Goal: Information Seeking & Learning: Learn about a topic

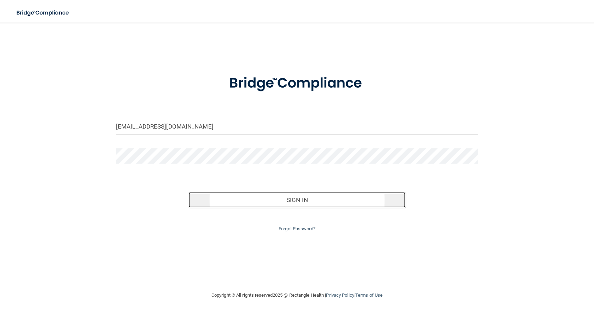
click at [273, 200] on button "Sign In" at bounding box center [297, 200] width 217 height 16
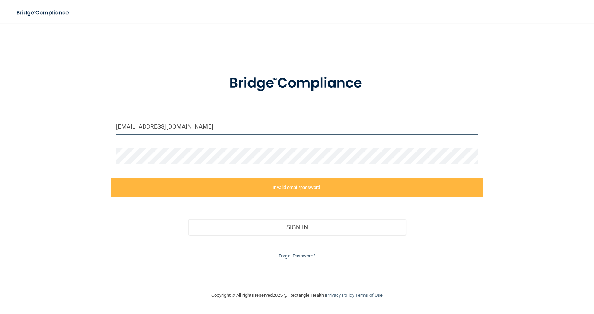
drag, startPoint x: 216, startPoint y: 126, endPoint x: 47, endPoint y: 124, distance: 169.1
click at [47, 124] on div "[EMAIL_ADDRESS][DOMAIN_NAME] Invalid email/password. You don't have permission …" at bounding box center [297, 157] width 566 height 255
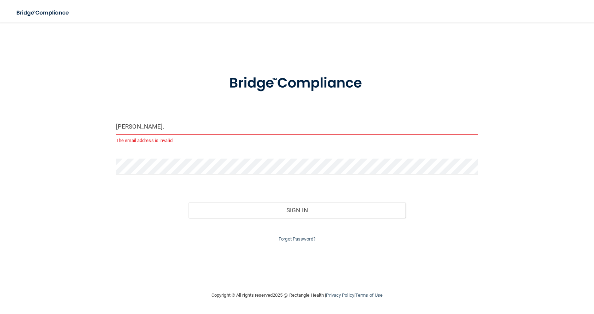
type input "[PERSON_NAME][EMAIL_ADDRESS][PERSON_NAME][DOMAIN_NAME]"
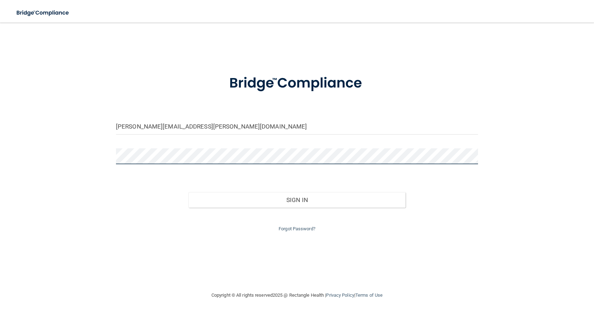
click at [65, 153] on div "nicole.mccluskey@yahoo.com Invalid email/password. You don't have permission to…" at bounding box center [297, 157] width 566 height 255
click at [189, 192] on button "Sign In" at bounding box center [297, 200] width 217 height 16
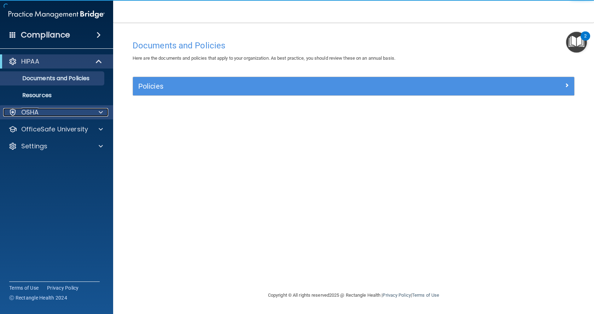
click at [102, 114] on span at bounding box center [101, 112] width 4 height 8
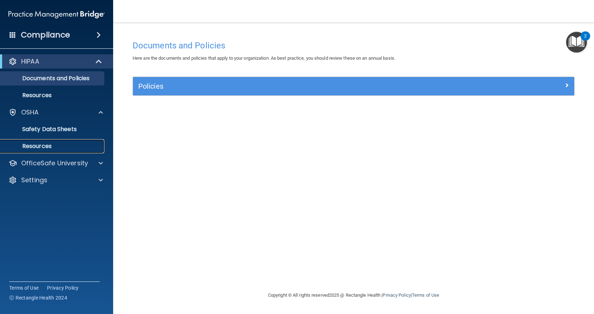
click at [45, 146] on p "Resources" at bounding box center [53, 146] width 97 height 7
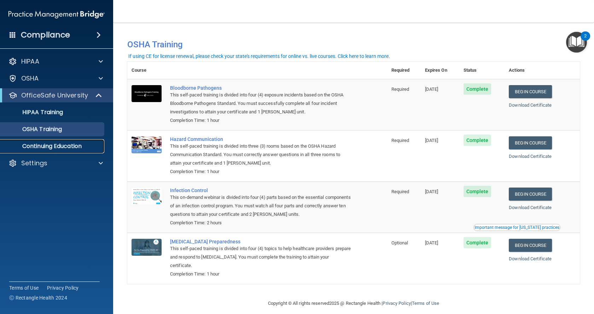
click at [65, 148] on p "Continuing Education" at bounding box center [53, 146] width 97 height 7
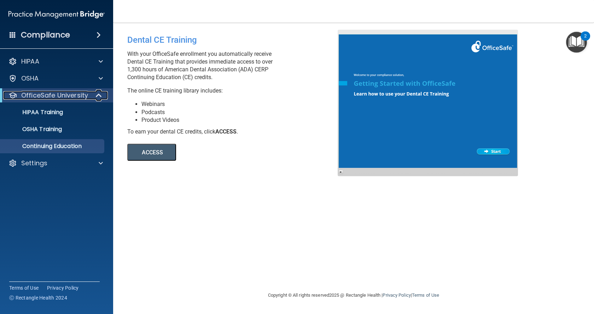
click at [98, 96] on span at bounding box center [100, 95] width 6 height 8
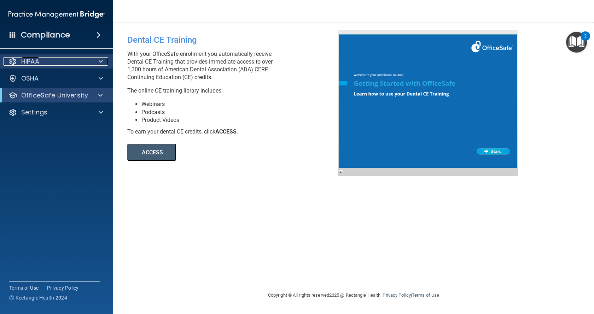
click at [104, 63] on div at bounding box center [100, 61] width 18 height 8
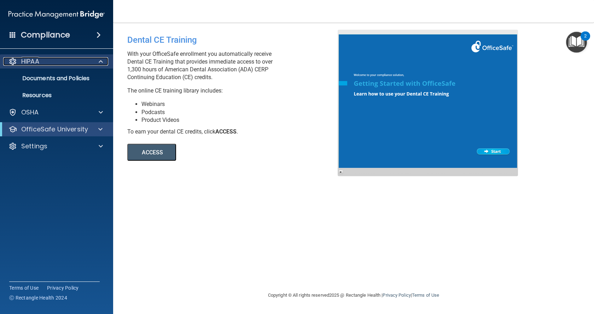
click at [104, 63] on div at bounding box center [100, 61] width 18 height 8
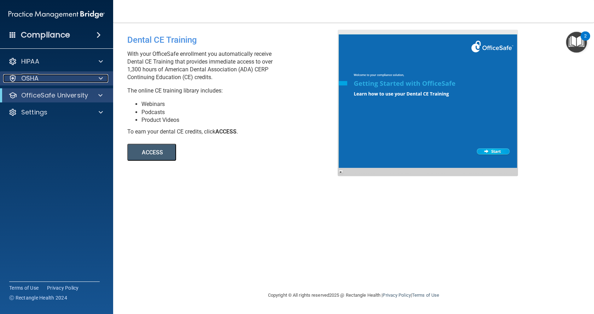
click at [100, 77] on span at bounding box center [101, 78] width 4 height 8
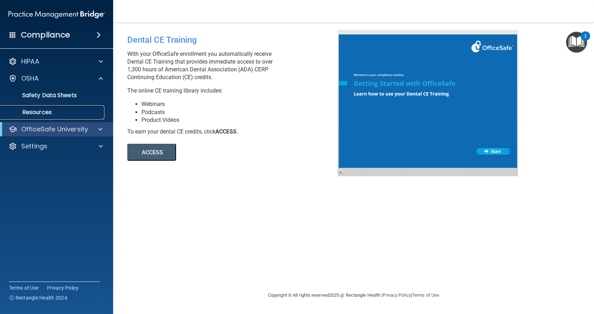
click at [64, 116] on p "Resources" at bounding box center [53, 112] width 97 height 7
